Goal: Task Accomplishment & Management: Complete application form

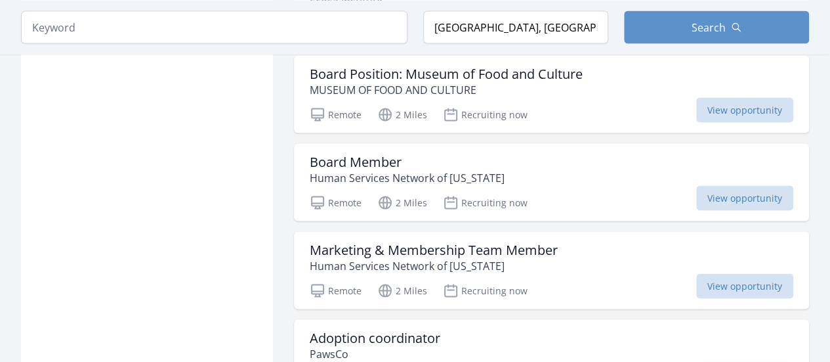
scroll to position [1243, 0]
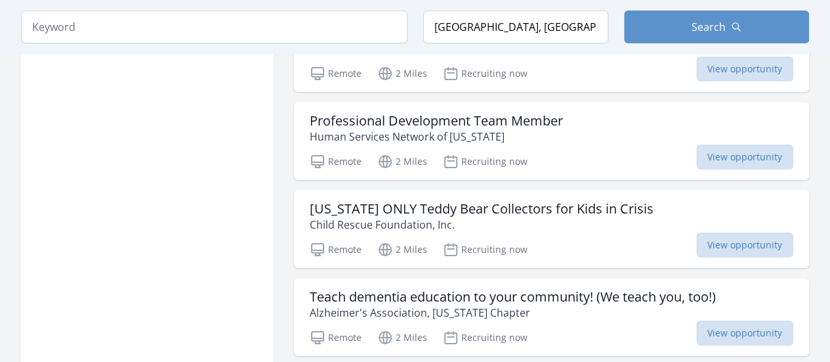
scroll to position [2274, 0]
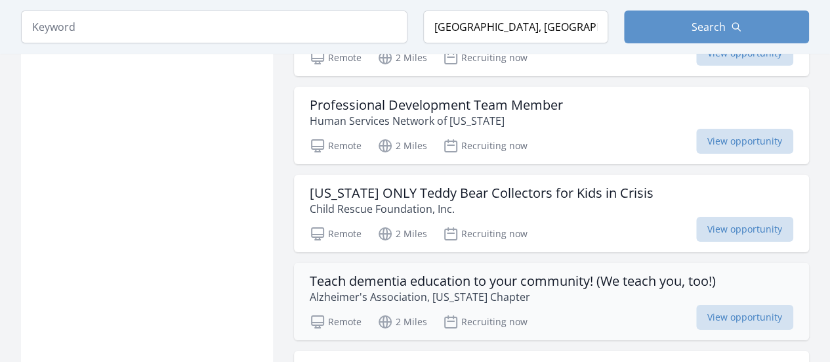
click at [365, 289] on p "Alzheimer's Association, [US_STATE] Chapter" at bounding box center [513, 297] width 406 height 16
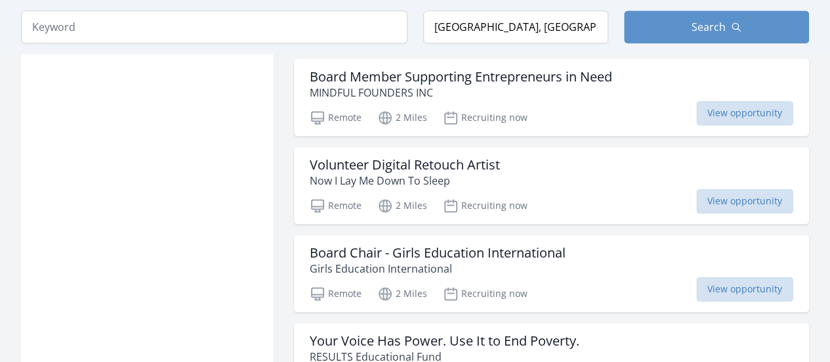
scroll to position [3368, 0]
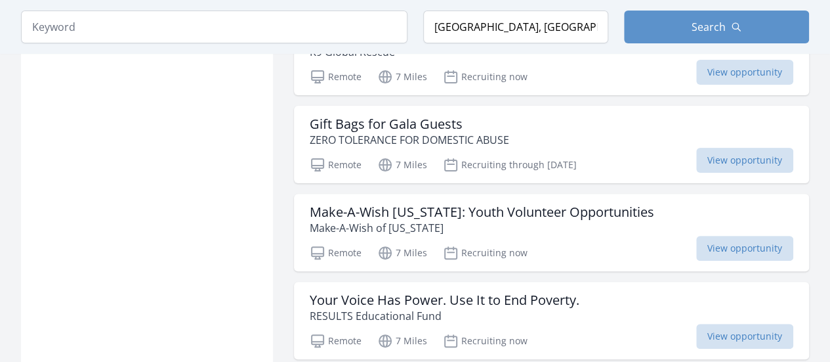
scroll to position [5120, 0]
